Goal: Information Seeking & Learning: Learn about a topic

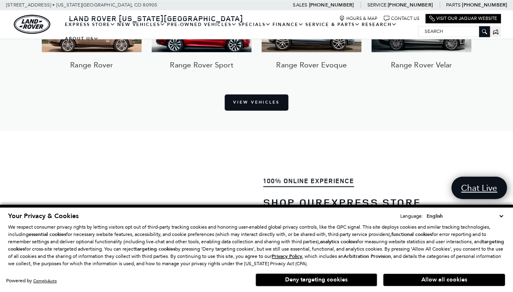
scroll to position [588, 0]
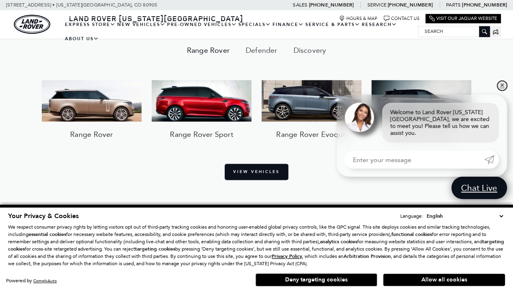
click at [503, 90] on link "✕" at bounding box center [502, 86] width 10 height 10
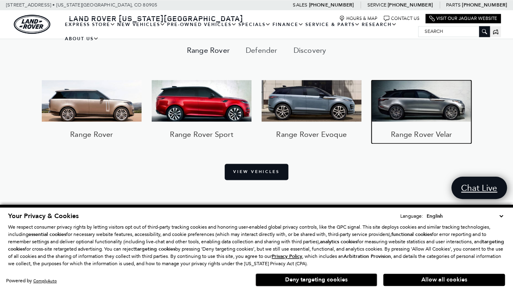
click at [415, 105] on img at bounding box center [421, 100] width 100 height 41
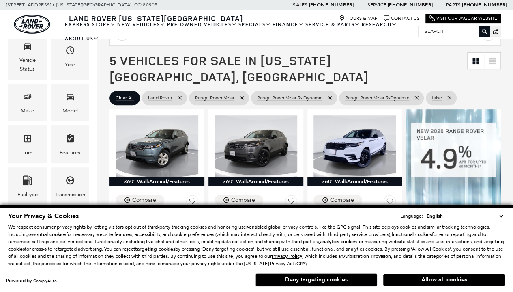
scroll to position [320, 0]
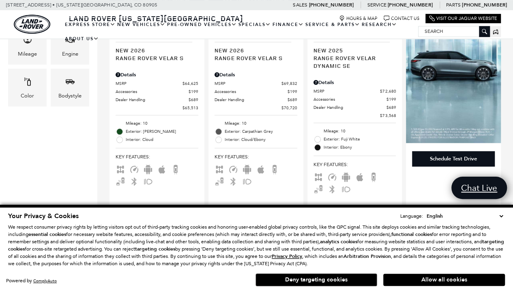
drag, startPoint x: 517, startPoint y: 24, endPoint x: 519, endPoint y: 93, distance: 69.4
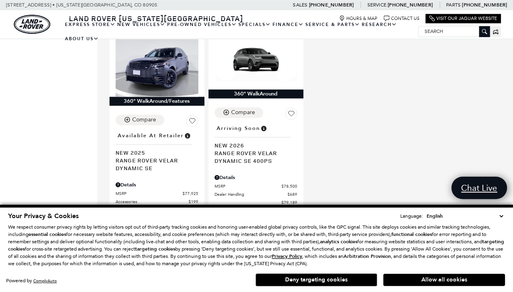
scroll to position [538, 0]
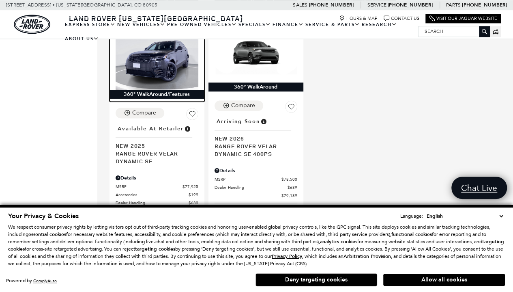
click at [169, 54] on img at bounding box center [157, 59] width 83 height 62
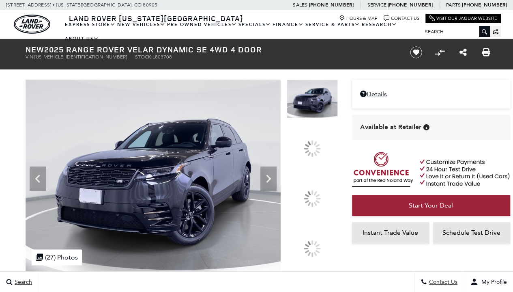
click at [271, 183] on icon at bounding box center [268, 178] width 5 height 8
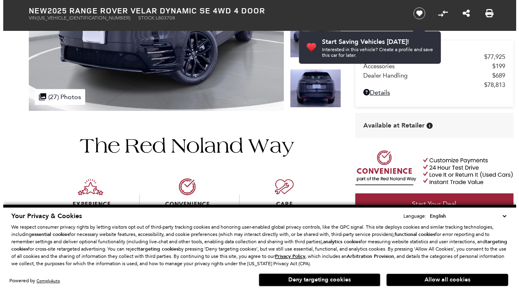
scroll to position [45, 0]
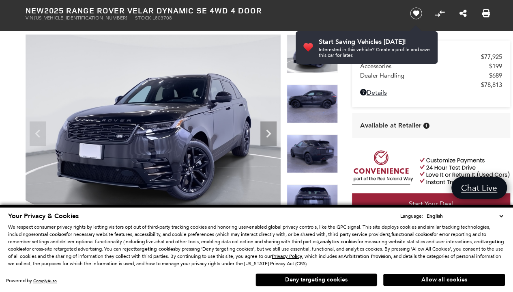
click at [499, 215] on select "English Spanish / Español English / United Kingdom Korean / 한국어 Vietnamese / Ti…" at bounding box center [465, 216] width 80 height 8
click at [262, 133] on icon "Next" at bounding box center [268, 133] width 16 height 16
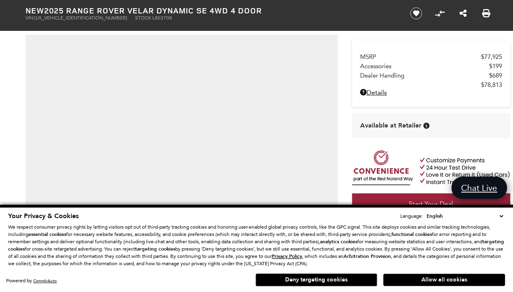
click at [434, 279] on button "Allow all cookies" at bounding box center [444, 279] width 122 height 12
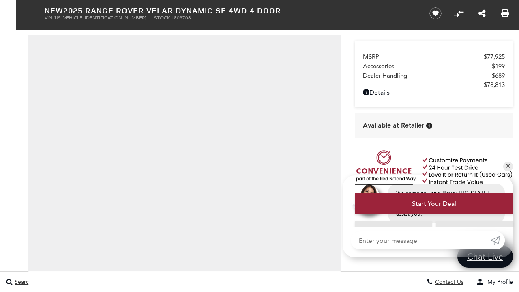
scroll to position [0, 0]
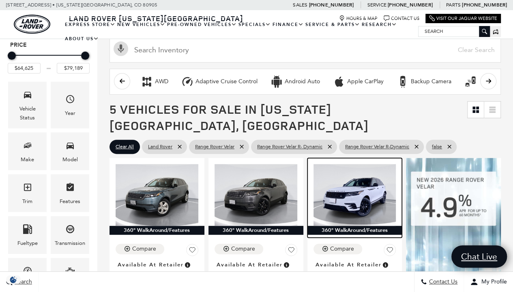
click at [357, 175] on img at bounding box center [354, 195] width 83 height 62
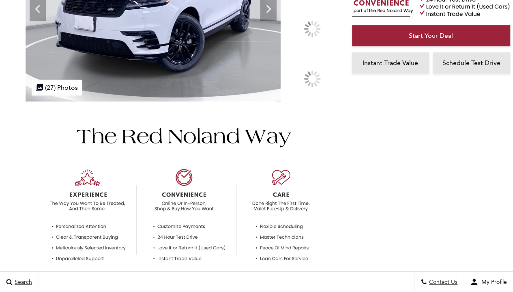
scroll to position [103, 0]
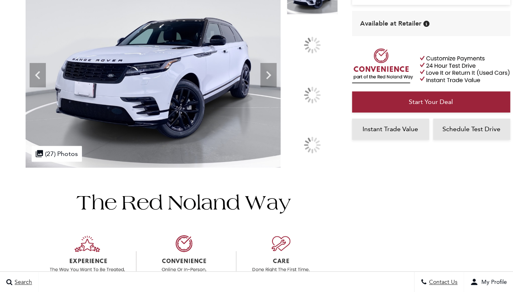
click at [277, 83] on icon at bounding box center [268, 75] width 16 height 16
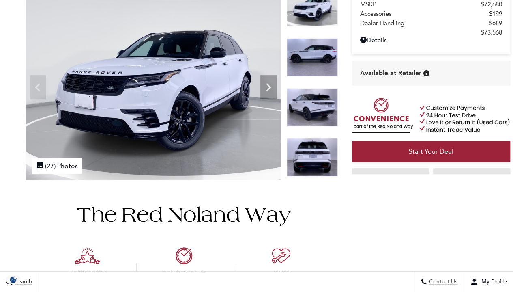
scroll to position [0, 0]
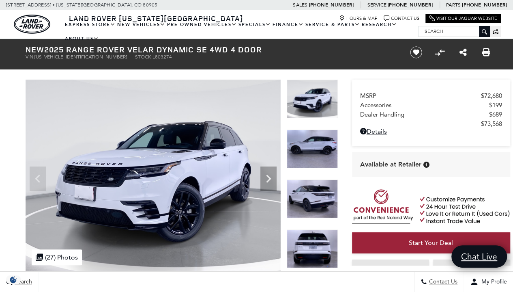
click at [265, 179] on icon "Next" at bounding box center [268, 178] width 16 height 16
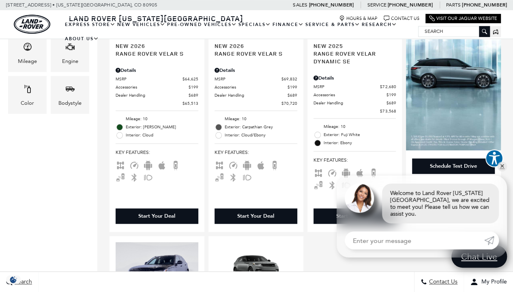
scroll to position [208, 0]
